Goal: Transaction & Acquisition: Purchase product/service

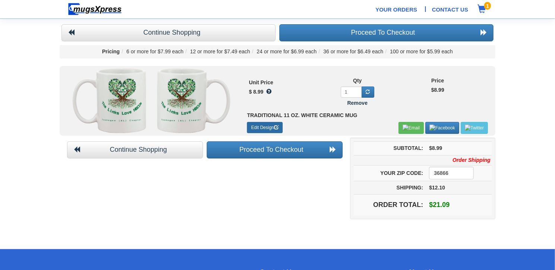
click at [264, 125] on link "Edit Design" at bounding box center [264, 127] width 35 height 11
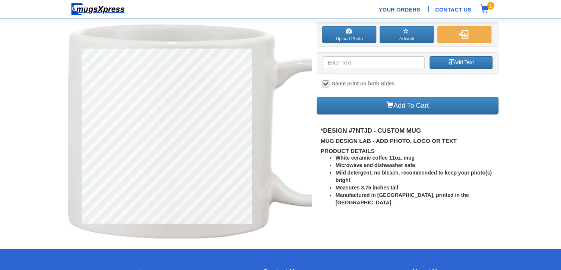
checkbox input "true"
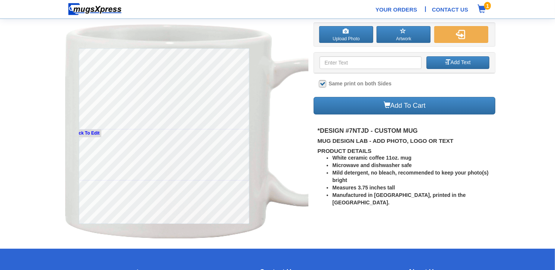
type input "The Links Love HBCUs"
type input "254"
type input "Tuskegee ([GEOGRAPHIC_DATA]) Chapter"
type input "0"
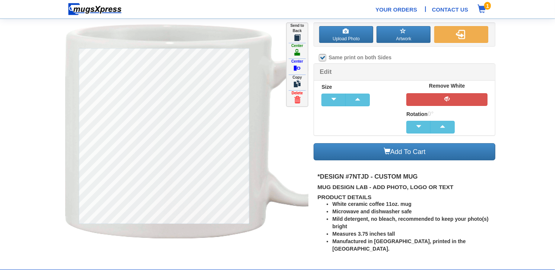
click at [296, 99] on span at bounding box center [297, 99] width 7 height 7
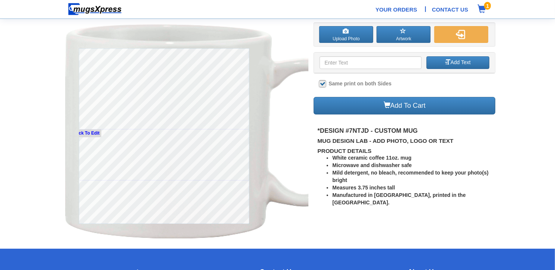
type input "The Links Love HBCUs"
type input "254"
